Goal: Transaction & Acquisition: Purchase product/service

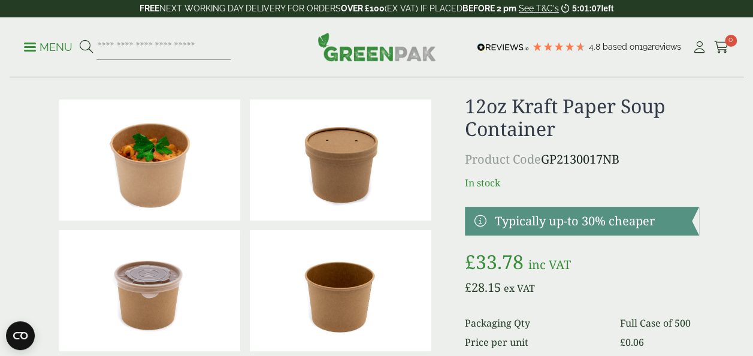
scroll to position [68, 0]
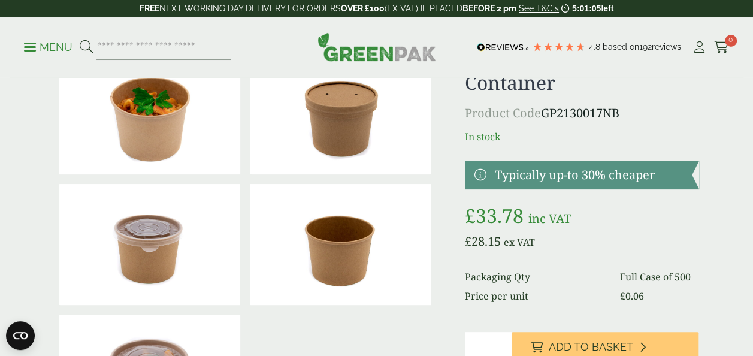
click at [174, 242] on img at bounding box center [150, 244] width 182 height 121
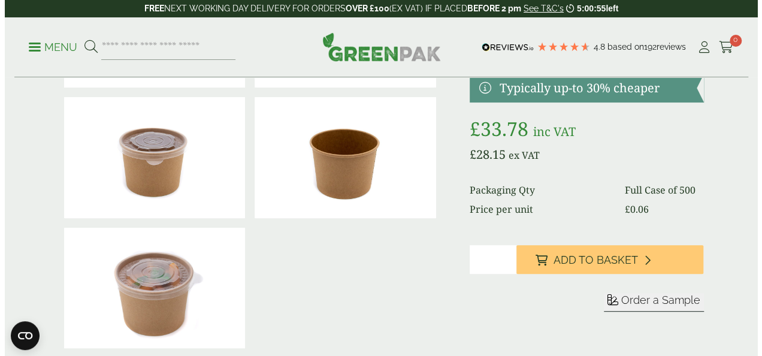
scroll to position [155, 0]
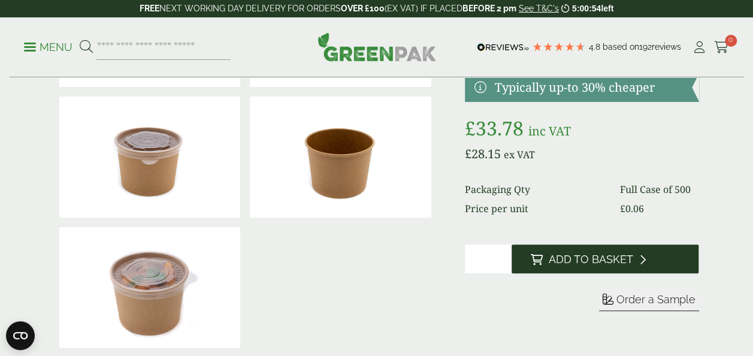
click at [586, 252] on button "Add to Basket" at bounding box center [606, 258] width 188 height 29
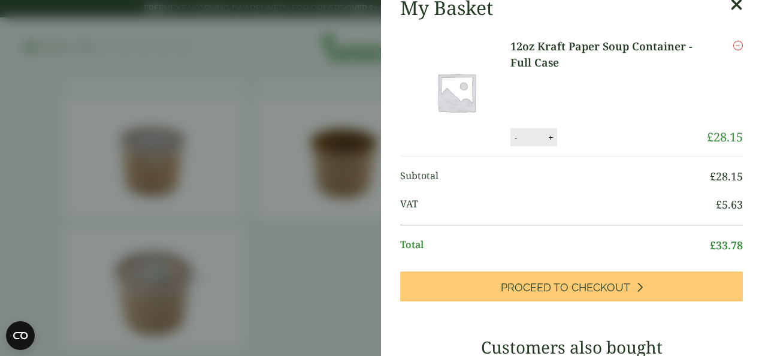
scroll to position [0, 0]
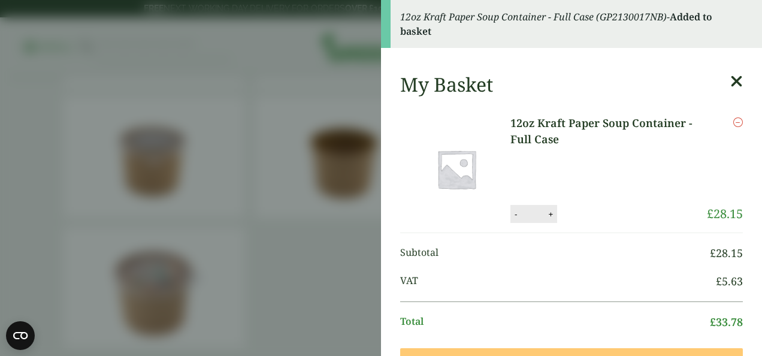
click at [730, 83] on icon at bounding box center [736, 81] width 13 height 17
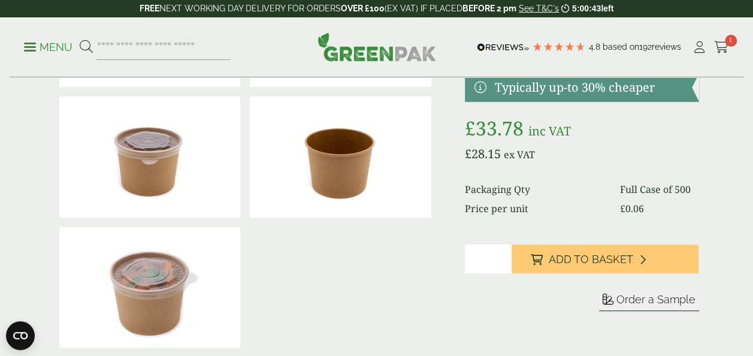
click at [35, 44] on p "Menu" at bounding box center [48, 47] width 49 height 14
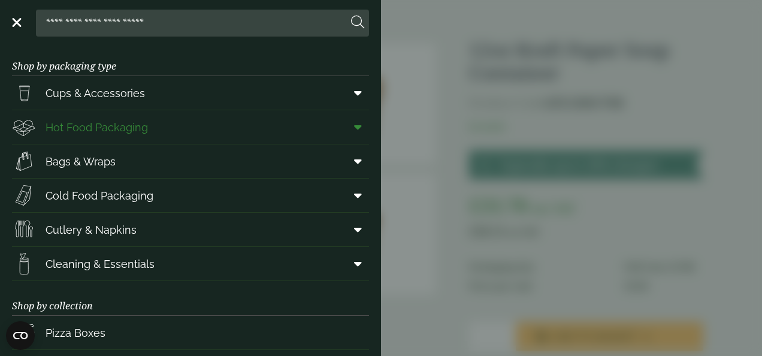
click at [285, 133] on link "Hot Food Packaging" at bounding box center [190, 127] width 357 height 34
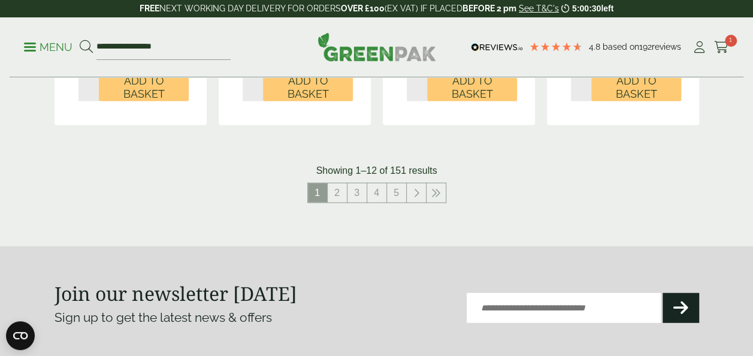
scroll to position [1445, 0]
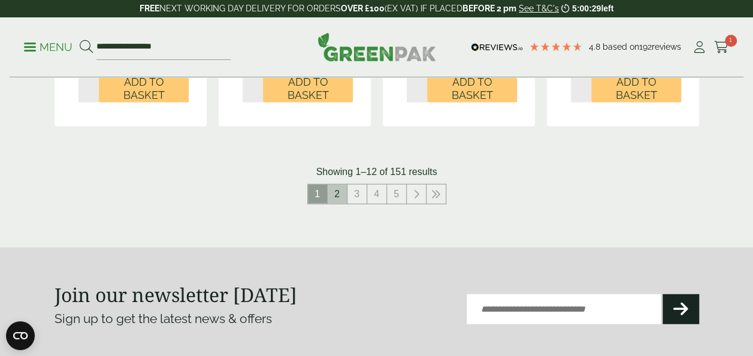
click at [340, 194] on link "2" at bounding box center [337, 194] width 19 height 19
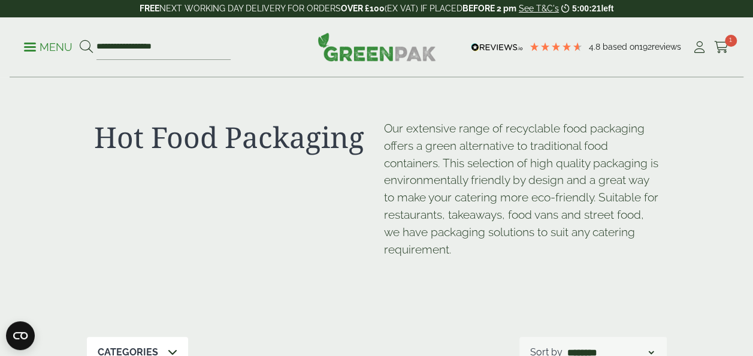
scroll to position [1445, 0]
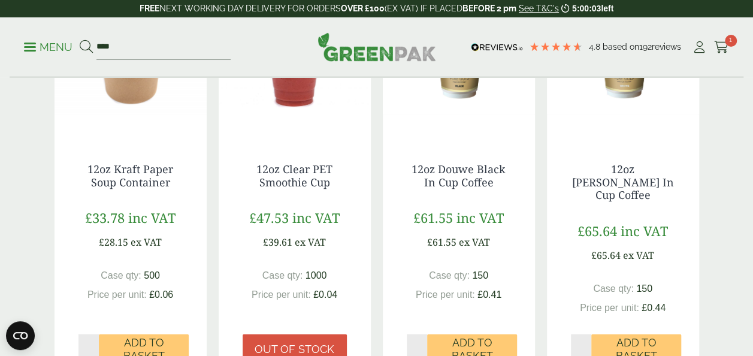
scroll to position [1090, 0]
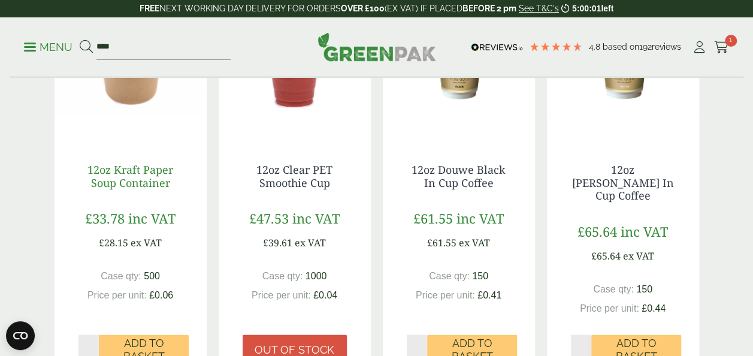
click at [128, 179] on link "12oz Kraft Paper Soup Container" at bounding box center [130, 176] width 86 height 28
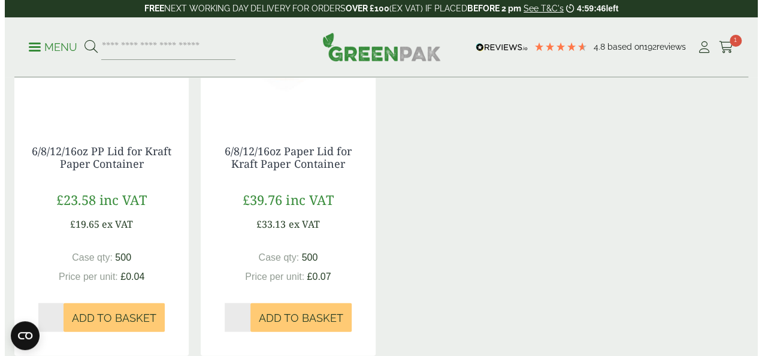
scroll to position [1114, 0]
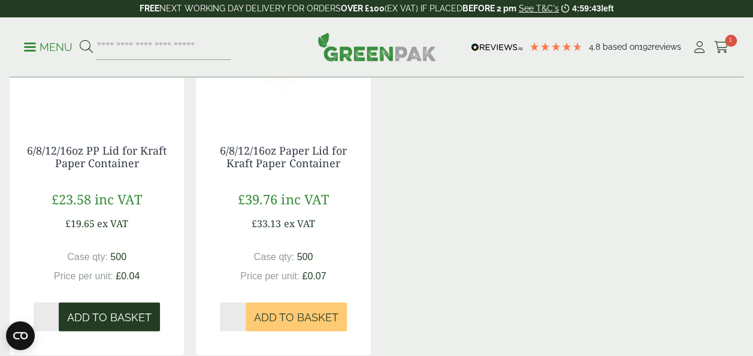
click at [116, 324] on span "Add to Basket" at bounding box center [109, 316] width 84 height 13
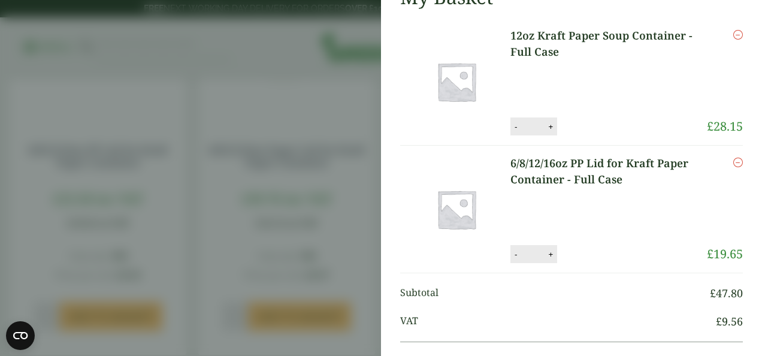
scroll to position [0, 0]
